Goal: Information Seeking & Learning: Learn about a topic

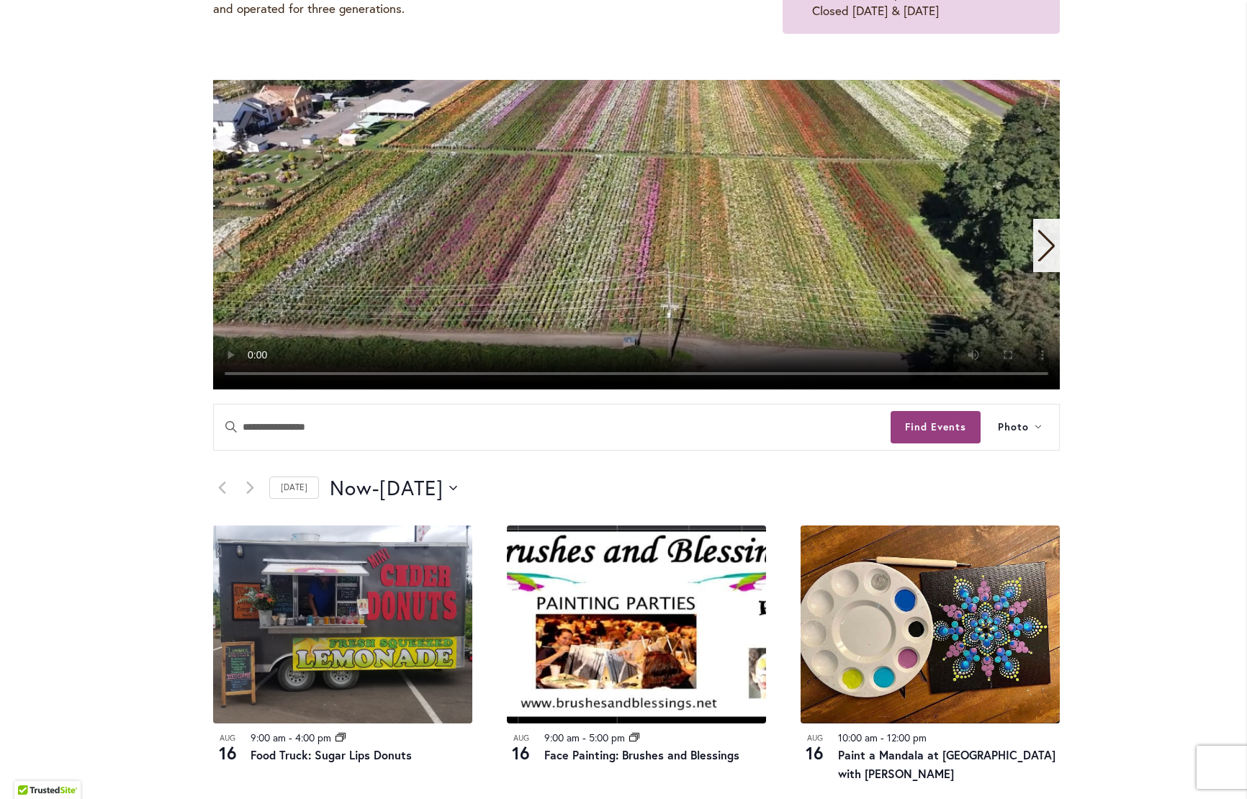
scroll to position [504, 0]
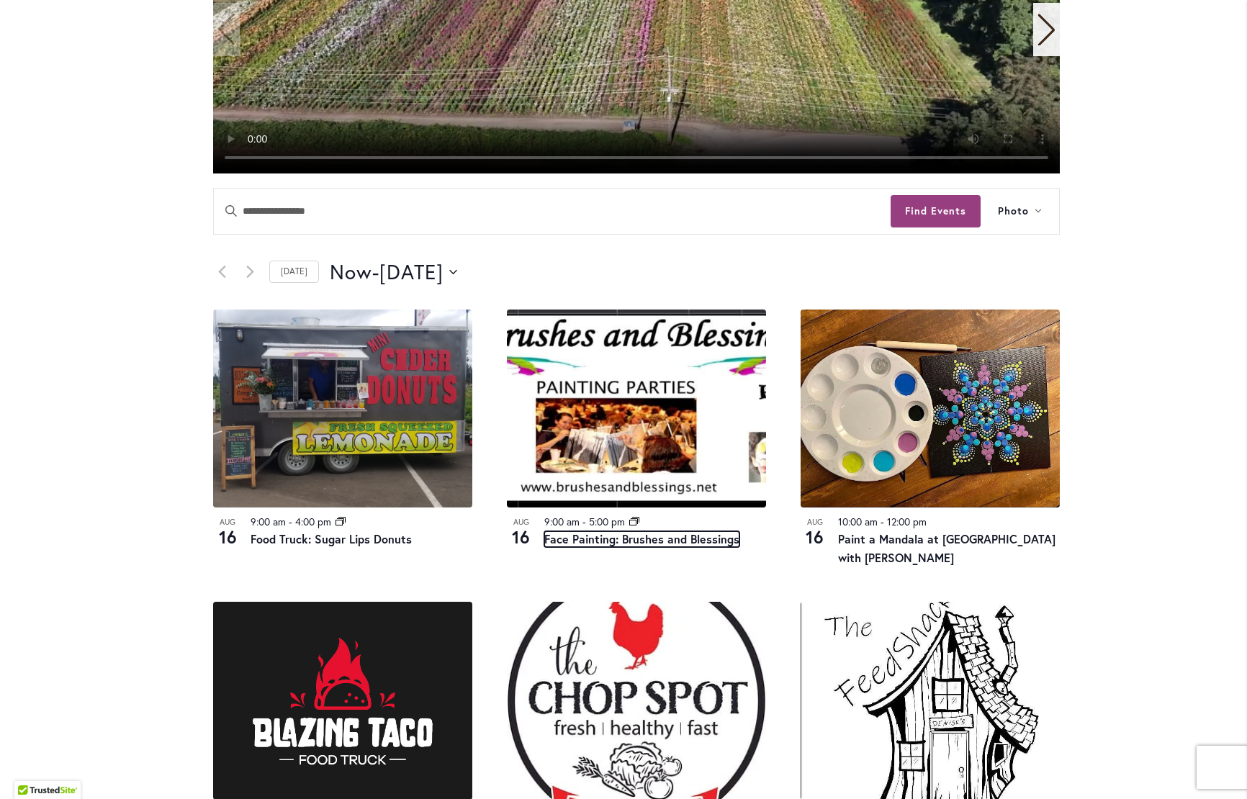
click at [571, 537] on link "Face Painting: Brushes and Blessings" at bounding box center [641, 539] width 195 height 16
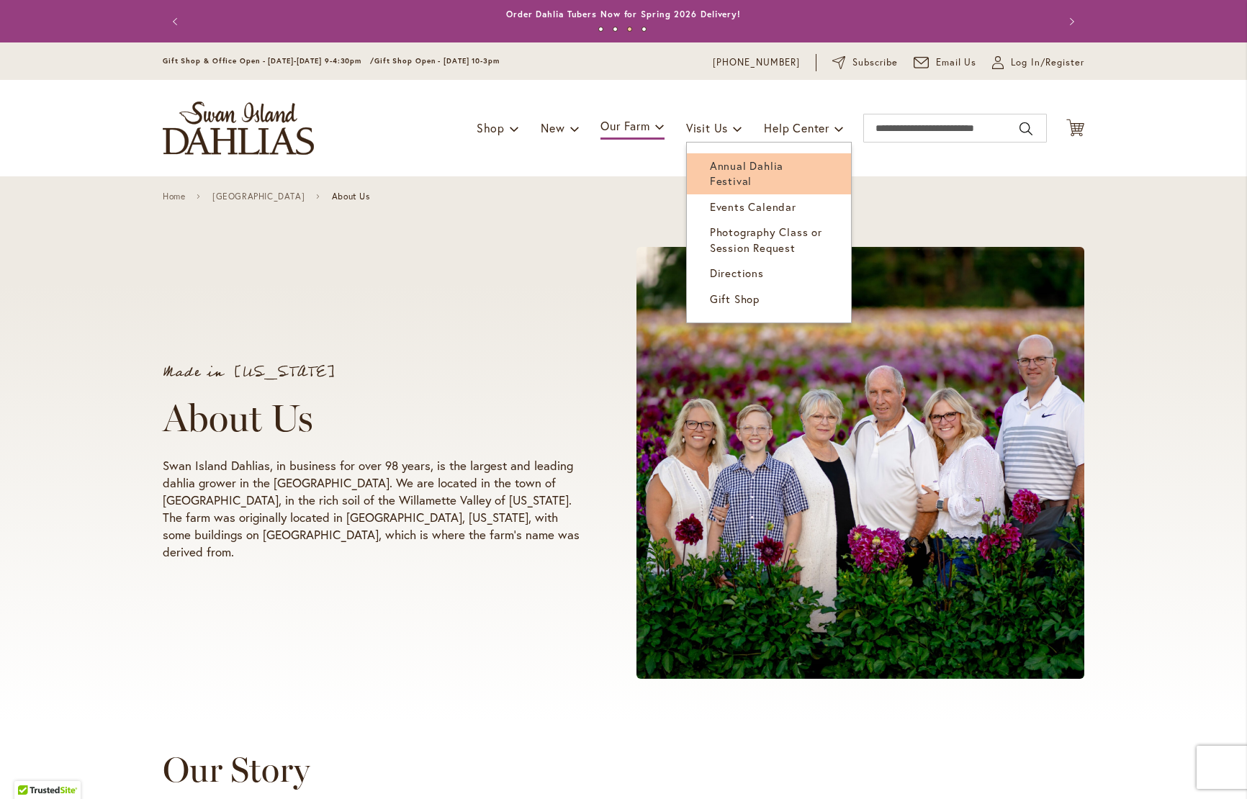
click at [720, 164] on span "Annual Dahlia Festival" at bounding box center [746, 173] width 73 height 30
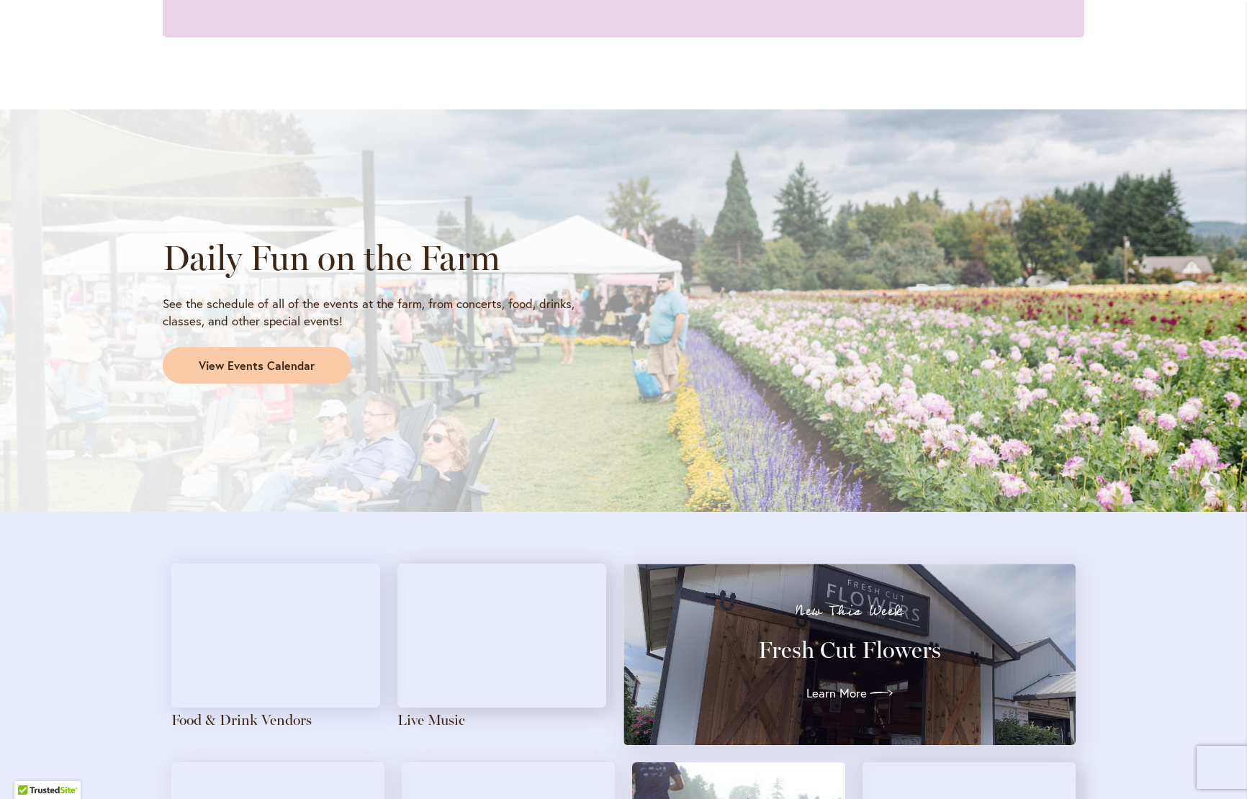
scroll to position [1440, 0]
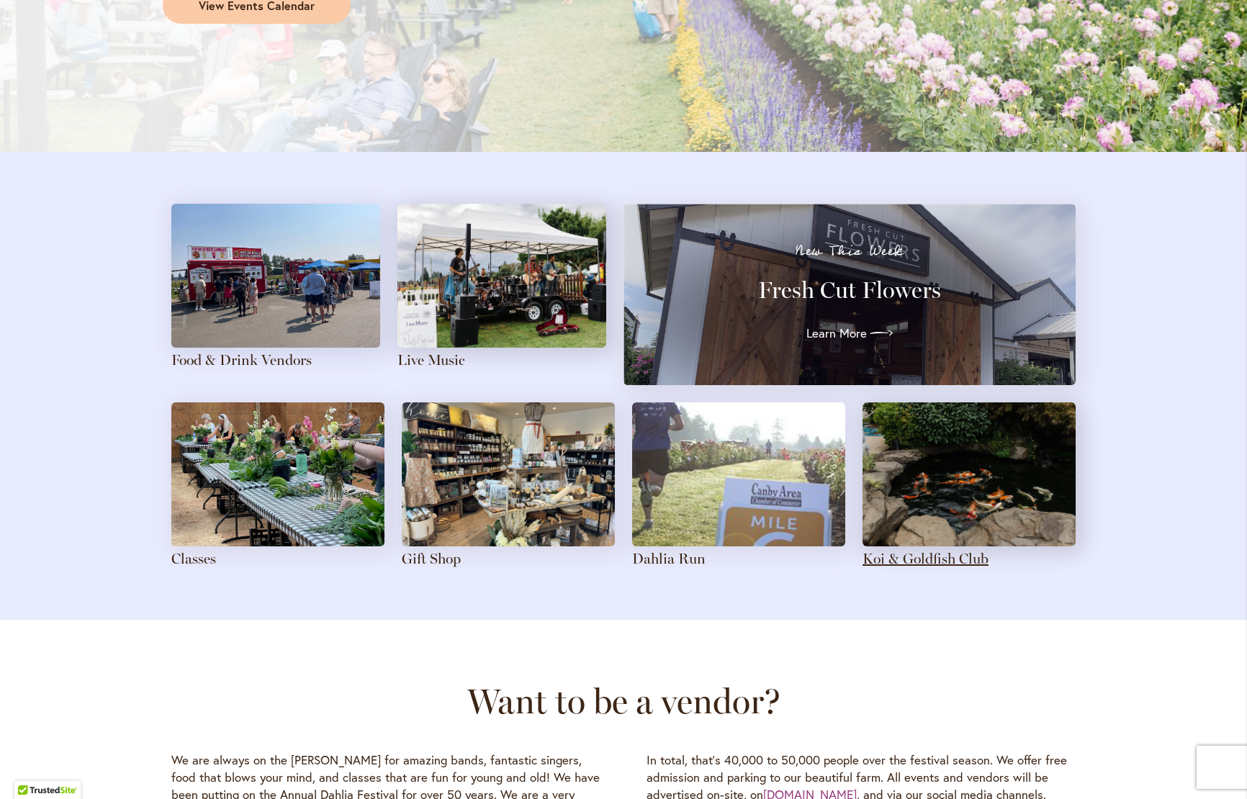
click at [913, 561] on link "Koi & Goldfish Club" at bounding box center [925, 558] width 126 height 17
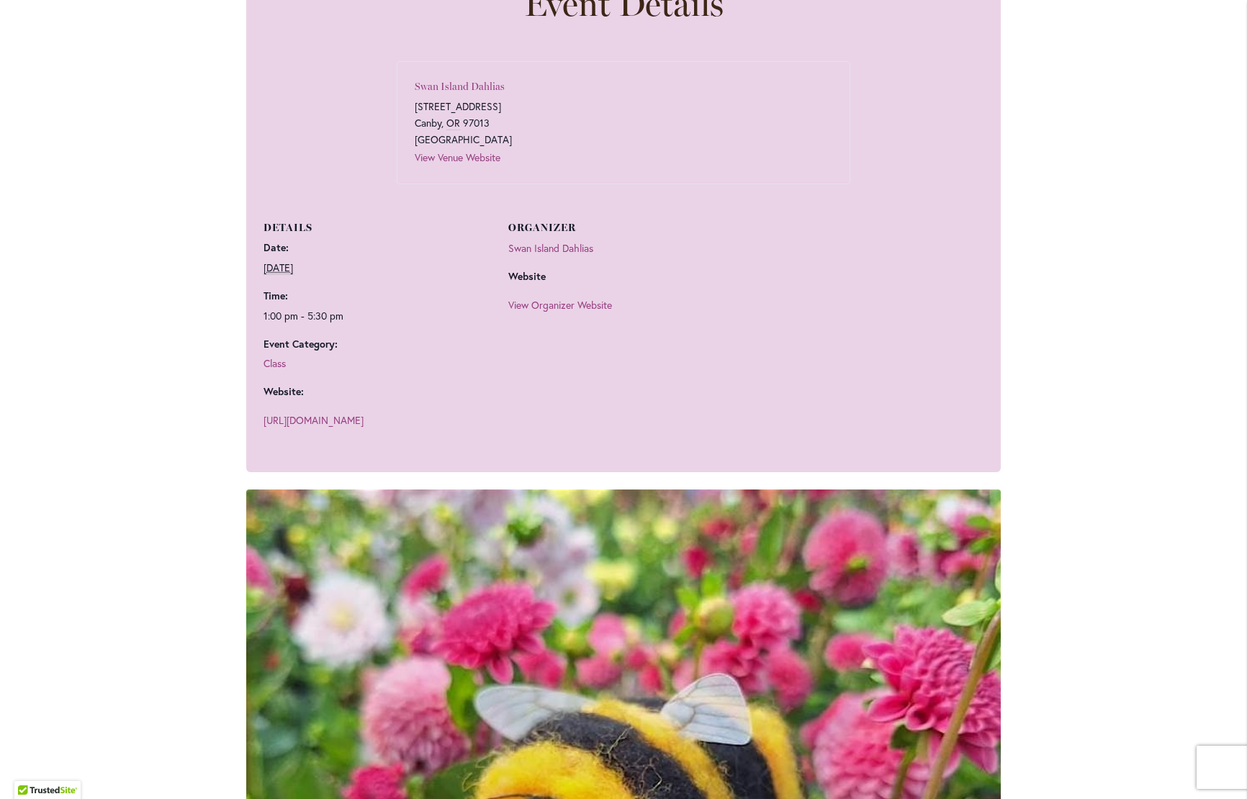
scroll to position [792, 0]
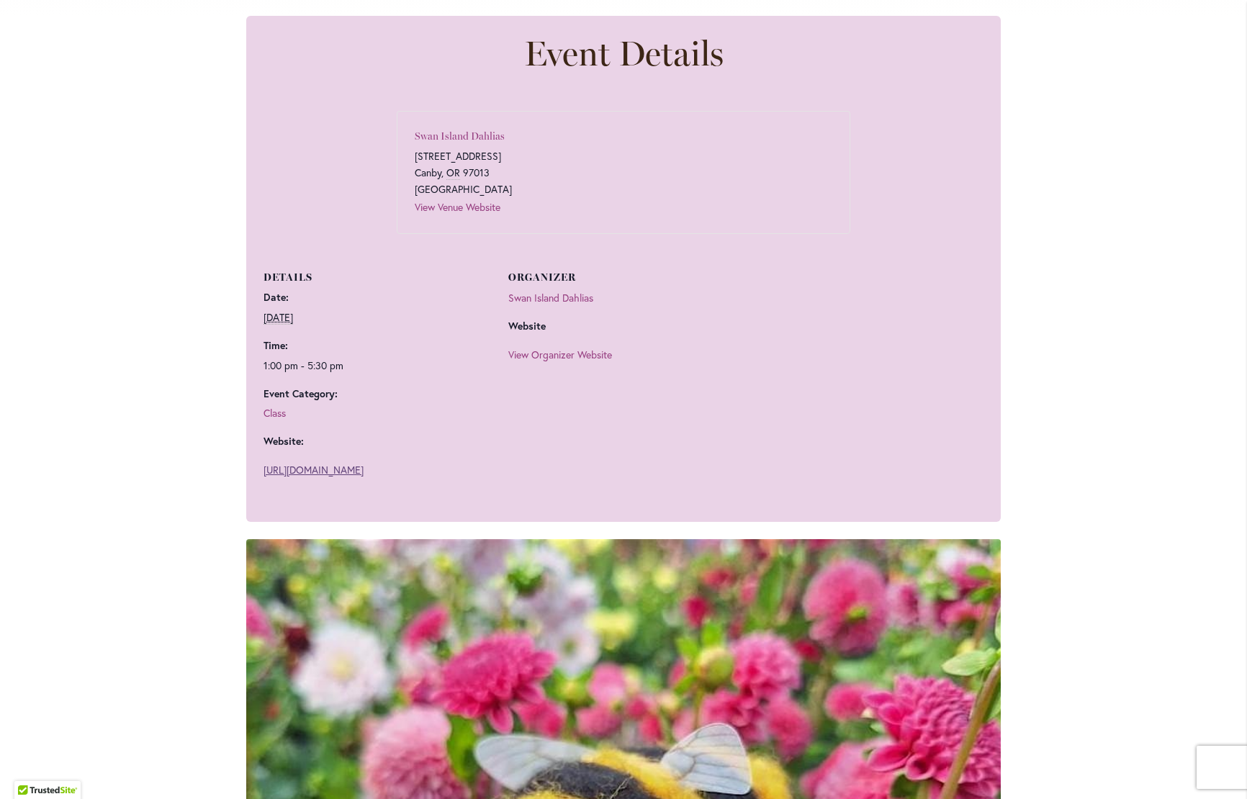
click at [363, 476] on link "[URL][DOMAIN_NAME]" at bounding box center [313, 470] width 100 height 14
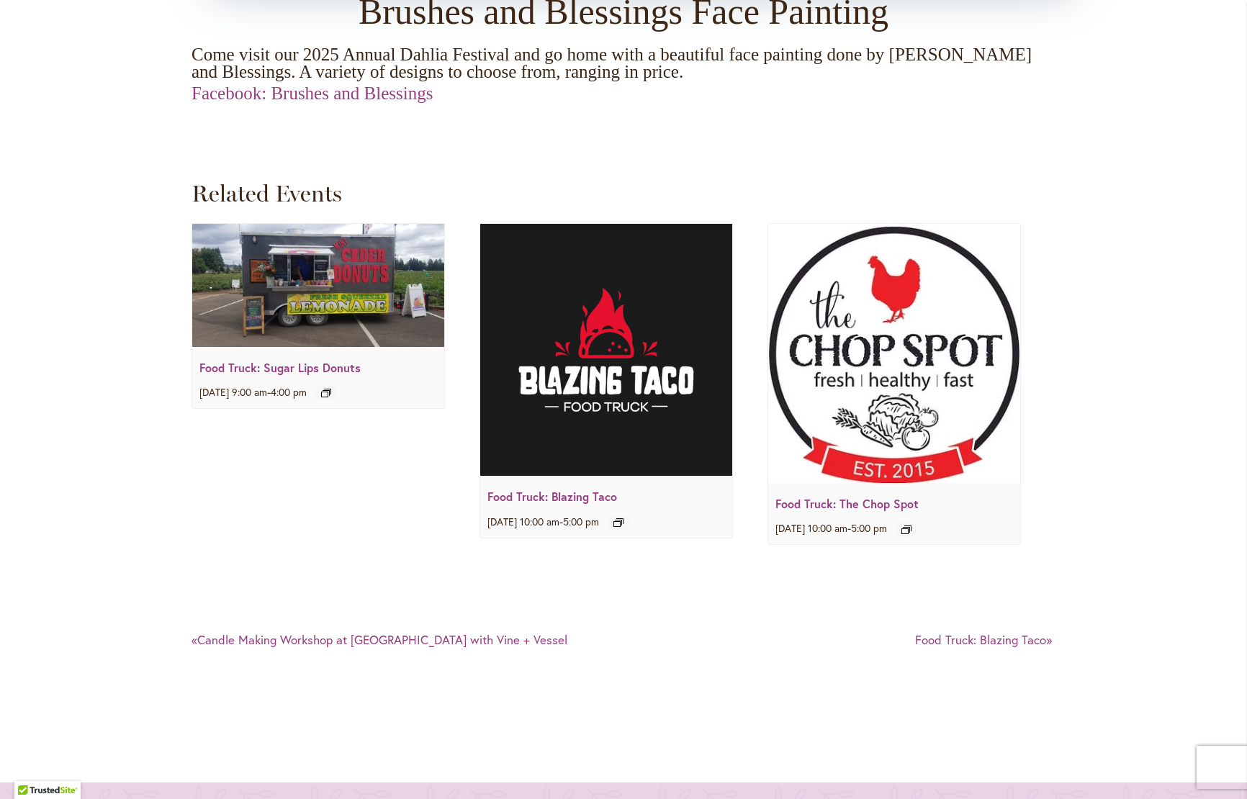
scroll to position [1655, 0]
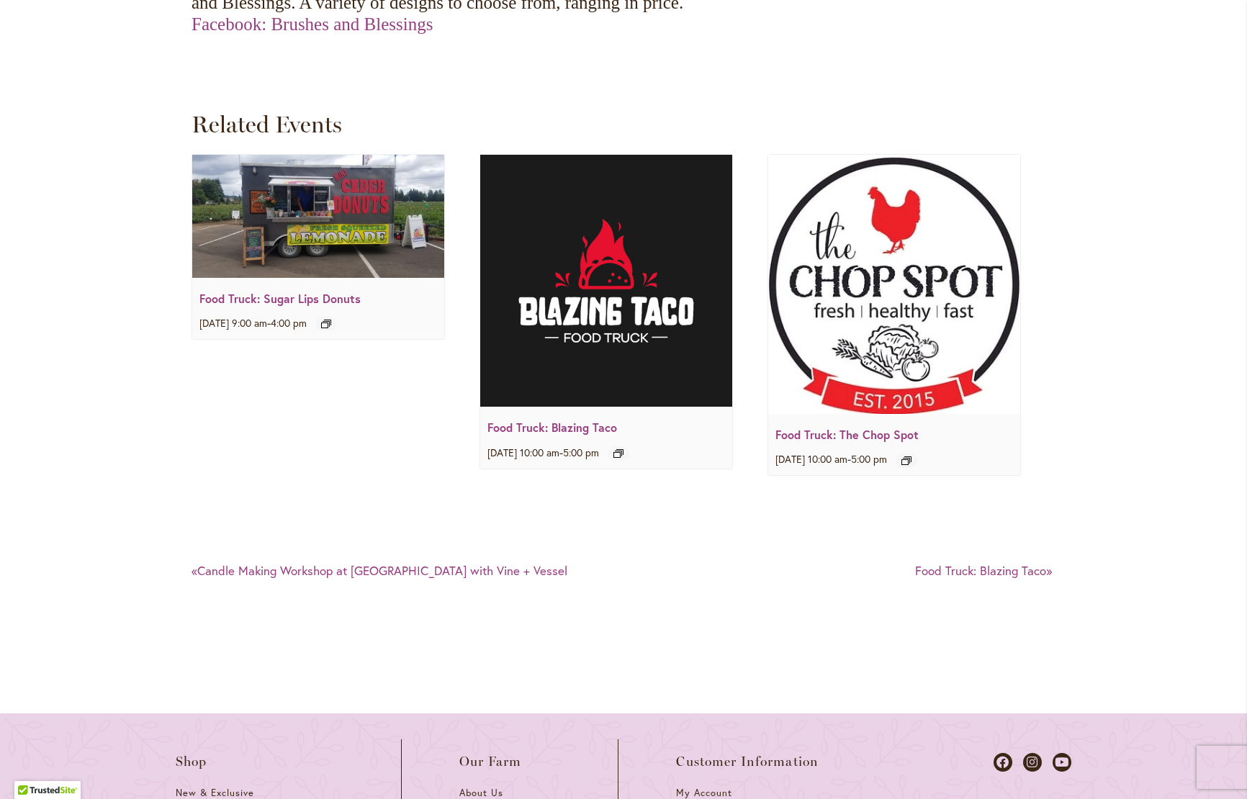
click at [613, 414] on div "Food Truck: Blazing Taco August 16 @ 10:00 am - 5:00 pm Event Series" at bounding box center [606, 439] width 252 height 57
click at [593, 420] on link "Food Truck: Blazing Taco" at bounding box center [552, 427] width 130 height 15
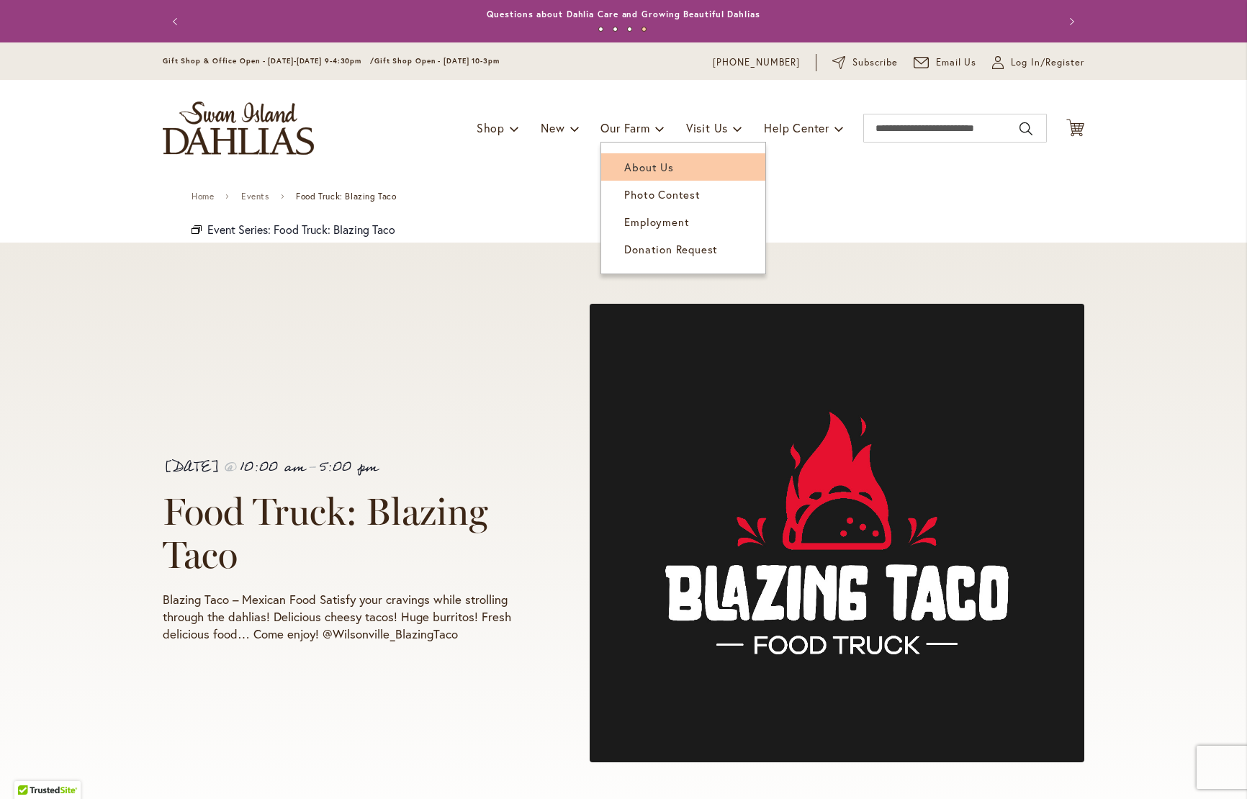
click at [625, 165] on span "About Us" at bounding box center [648, 167] width 49 height 14
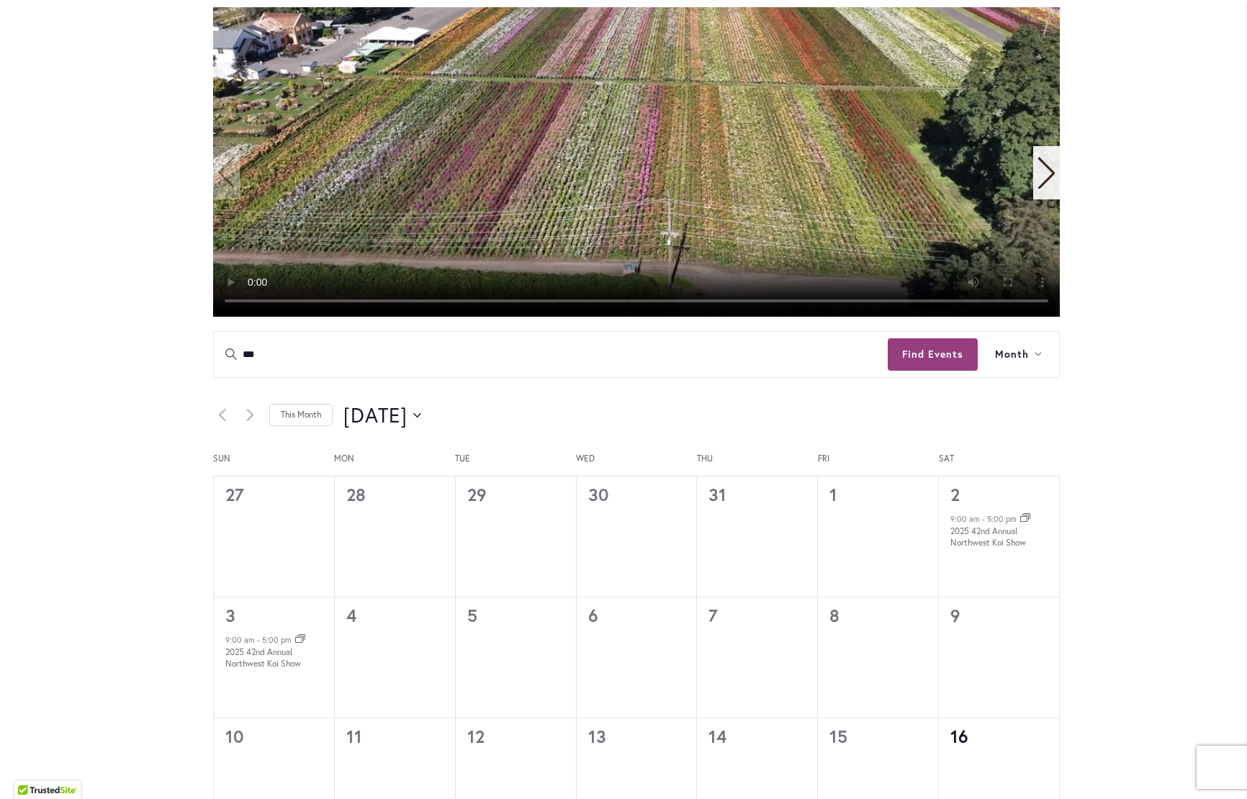
scroll to position [360, 0]
